Goal: Navigation & Orientation: Find specific page/section

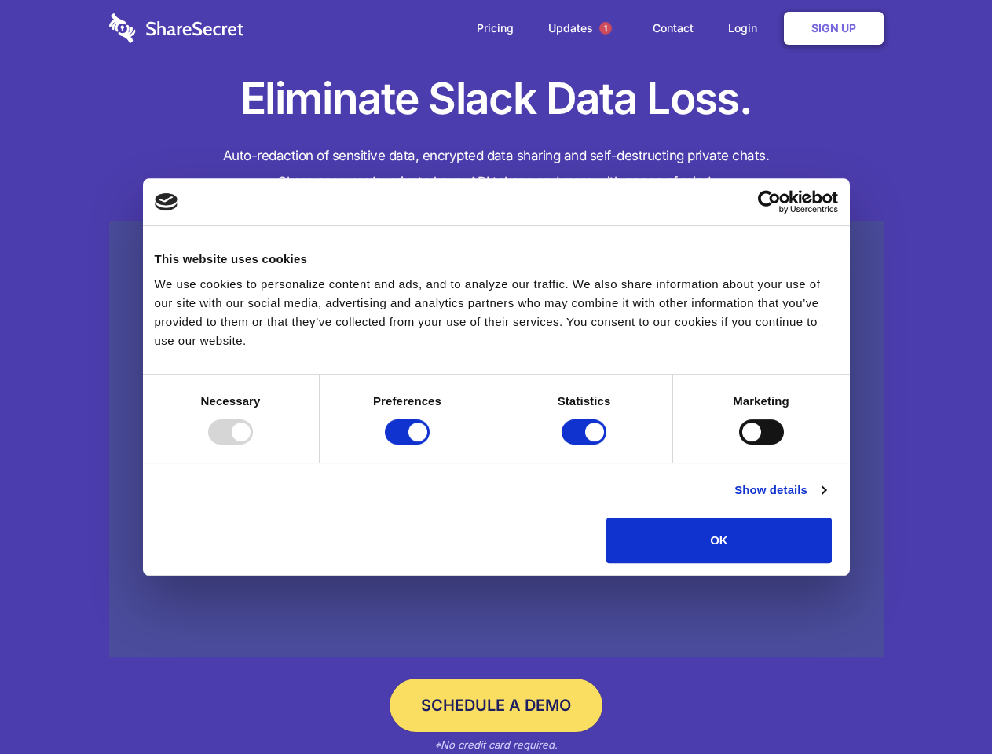
click at [253, 444] on div at bounding box center [230, 431] width 45 height 25
click at [430, 444] on input "Preferences" at bounding box center [407, 431] width 45 height 25
checkbox input "false"
click at [586, 444] on input "Statistics" at bounding box center [583, 431] width 45 height 25
checkbox input "false"
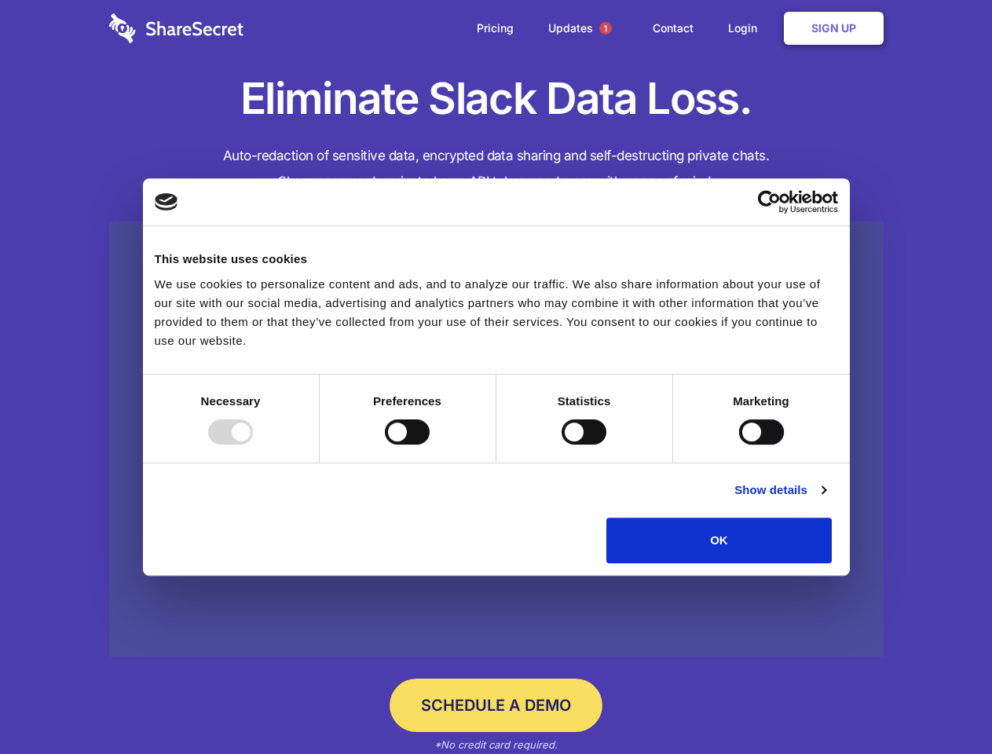
click at [739, 444] on input "Marketing" at bounding box center [761, 431] width 45 height 25
checkbox input "true"
click at [825, 499] on link "Show details" at bounding box center [779, 490] width 91 height 19
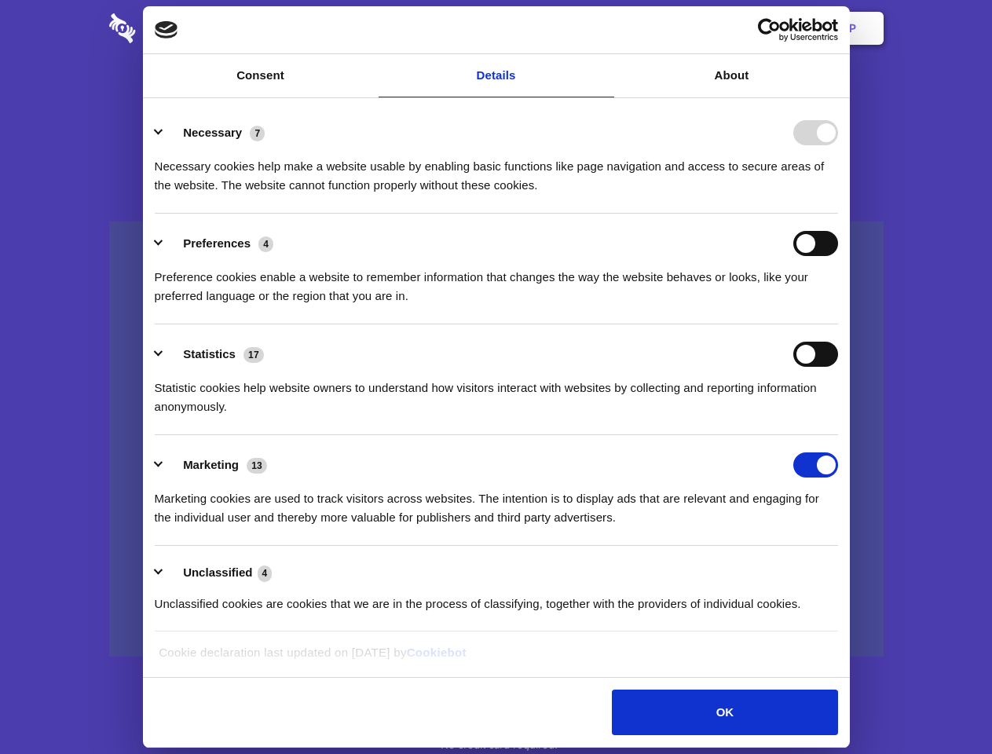
click at [838, 416] on div "Statistic cookies help website owners to understand how visitors interact with …" at bounding box center [496, 391] width 683 height 49
click at [605, 28] on span "1" at bounding box center [605, 28] width 13 height 13
